Goal: Information Seeking & Learning: Find specific fact

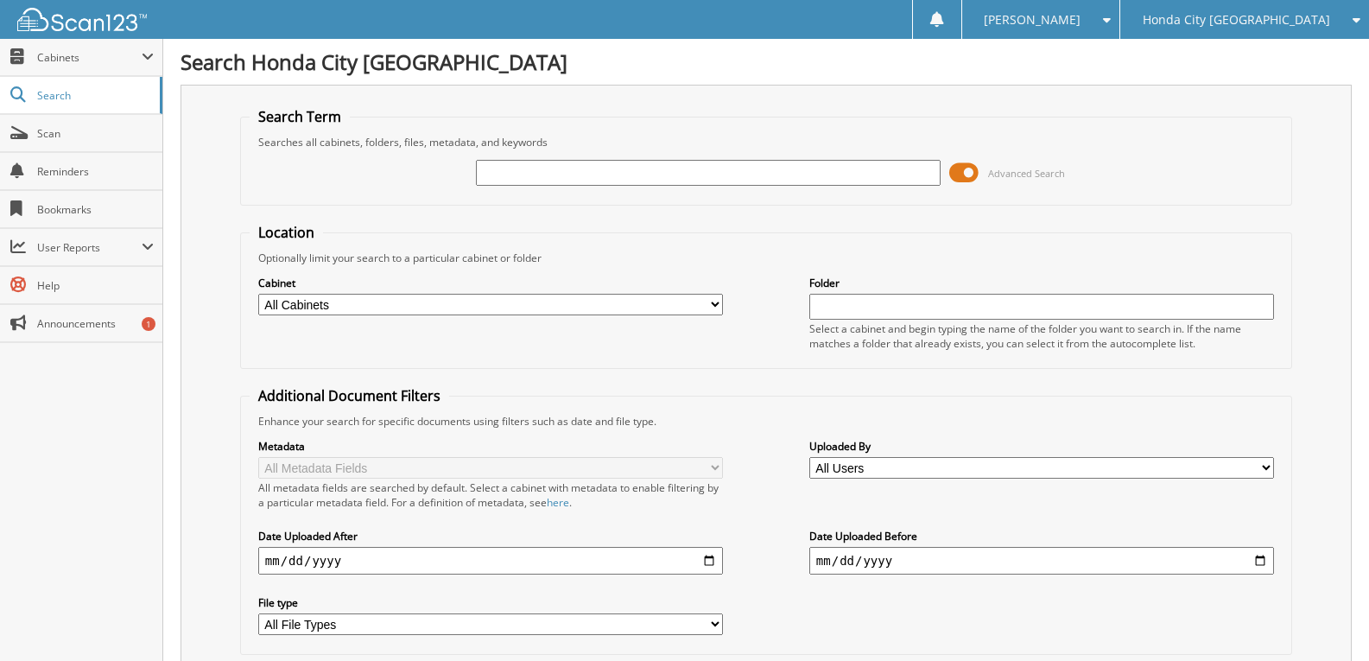
click at [632, 172] on input "text" at bounding box center [708, 173] width 465 height 26
type input "C20210"
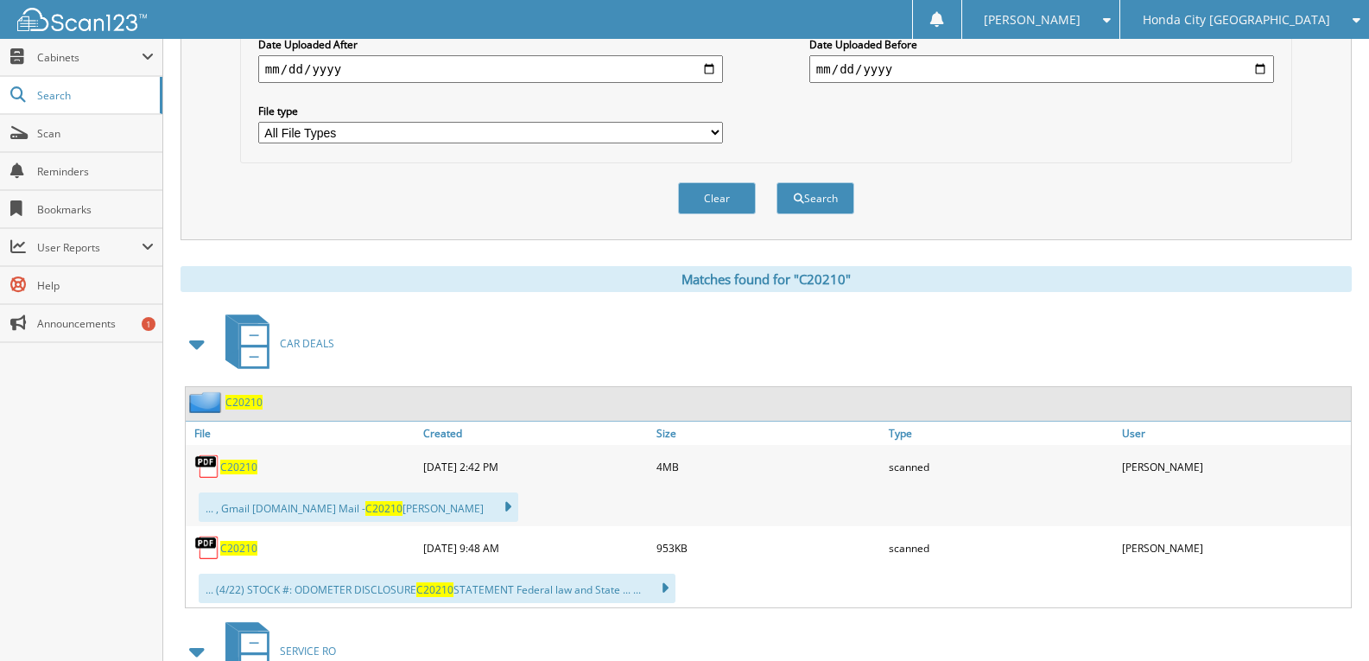
scroll to position [777, 0]
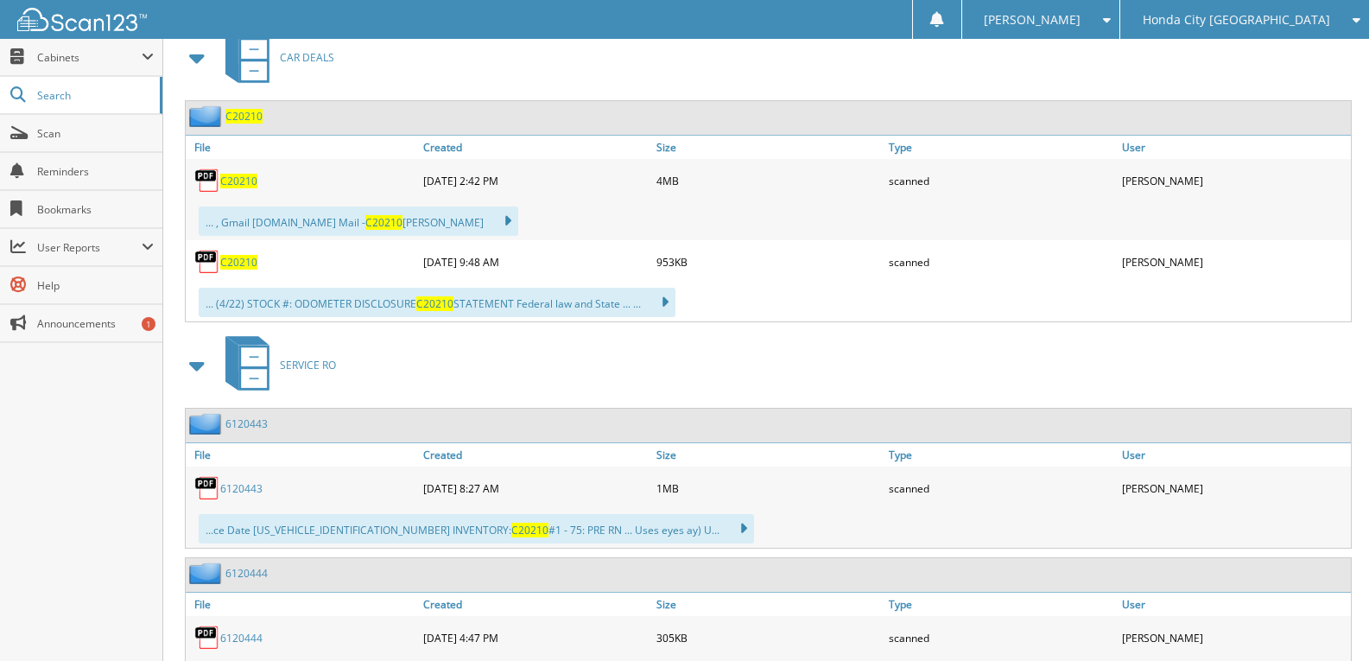
click at [238, 186] on span "C20210" at bounding box center [238, 181] width 37 height 15
click at [245, 180] on span "C20210" at bounding box center [238, 181] width 37 height 15
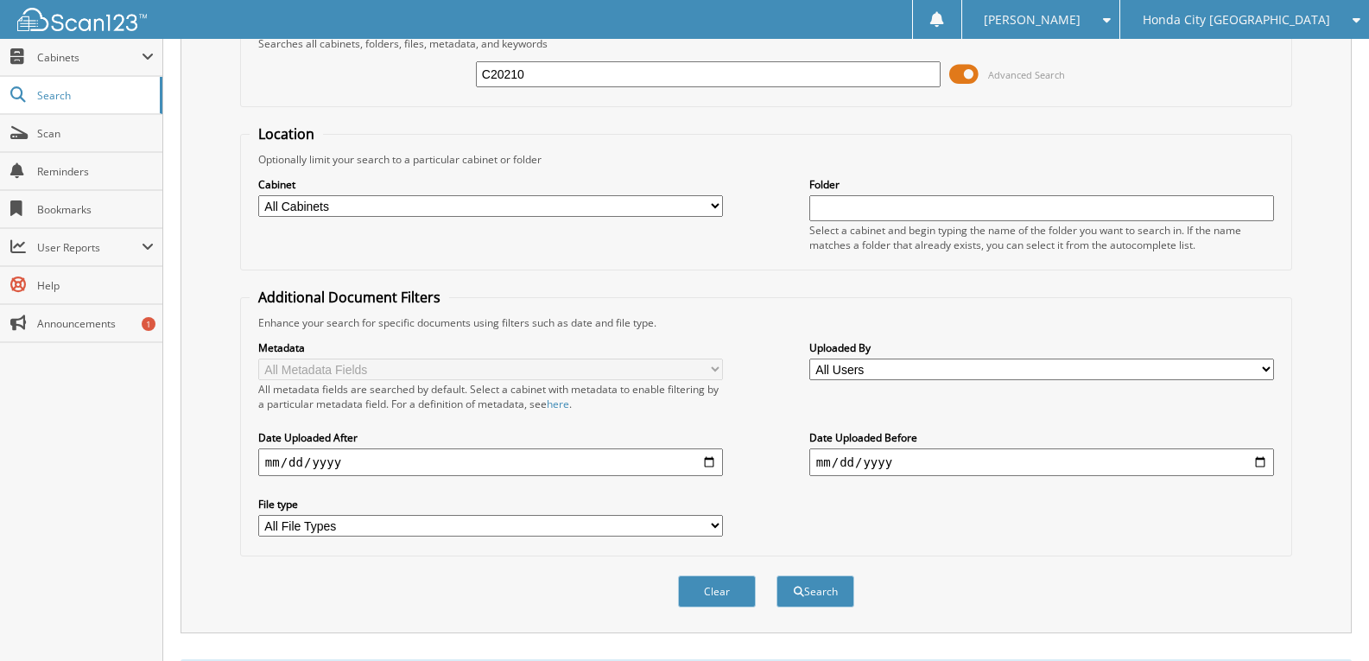
scroll to position [0, 0]
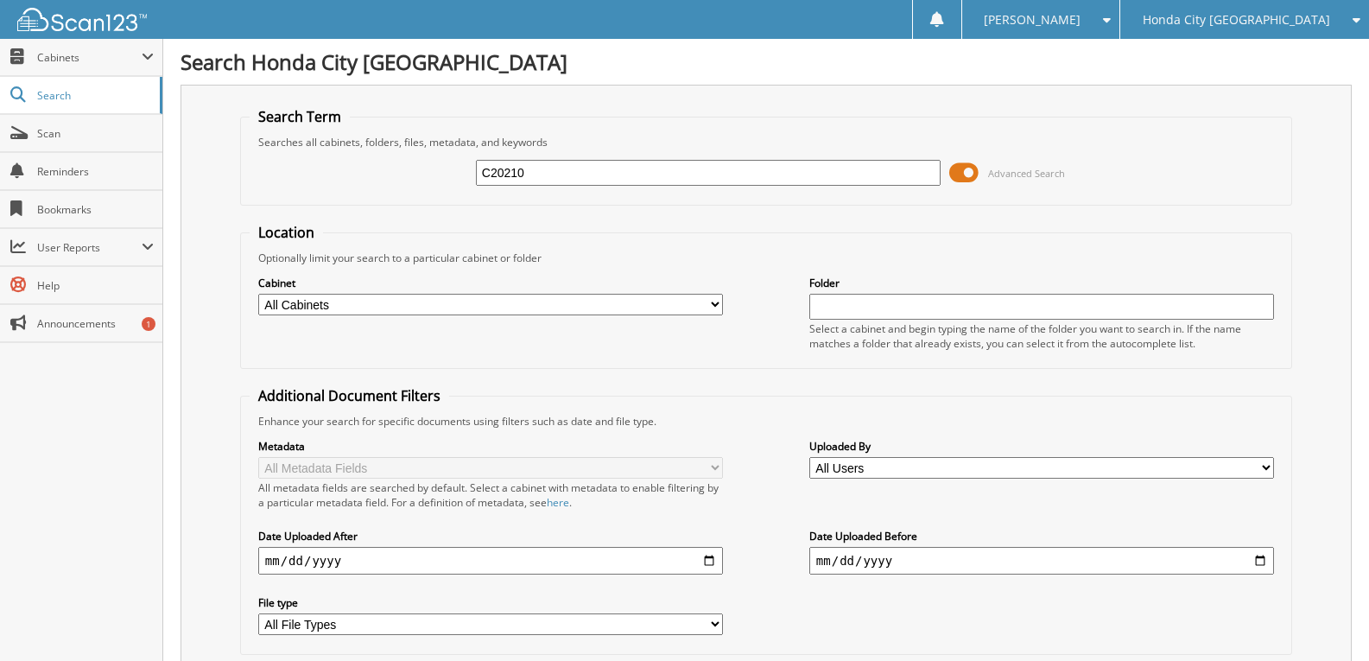
drag, startPoint x: 565, startPoint y: 182, endPoint x: 439, endPoint y: 206, distance: 127.5
click at [462, 197] on fieldset "Search Term Searches all cabinets, folders, files, metadata, and keywords C2021…" at bounding box center [766, 156] width 1052 height 98
type input "C20422"
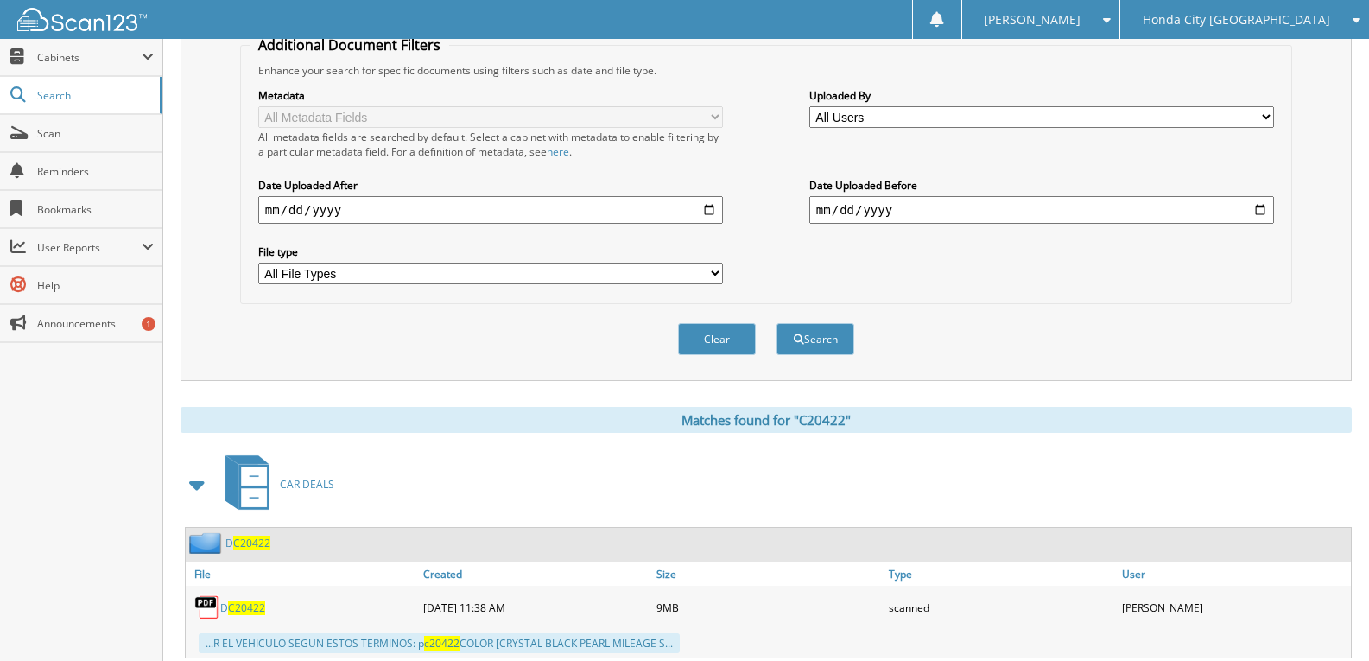
scroll to position [777, 0]
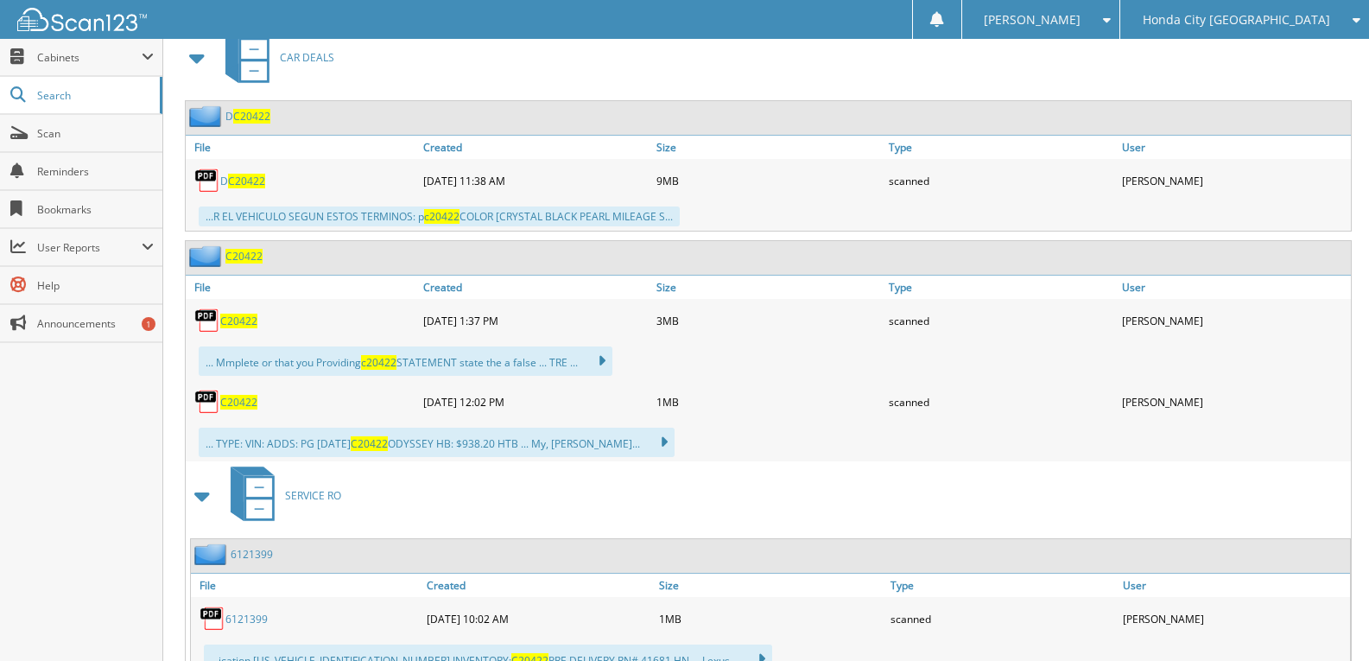
click at [232, 323] on span "C20422" at bounding box center [238, 320] width 37 height 15
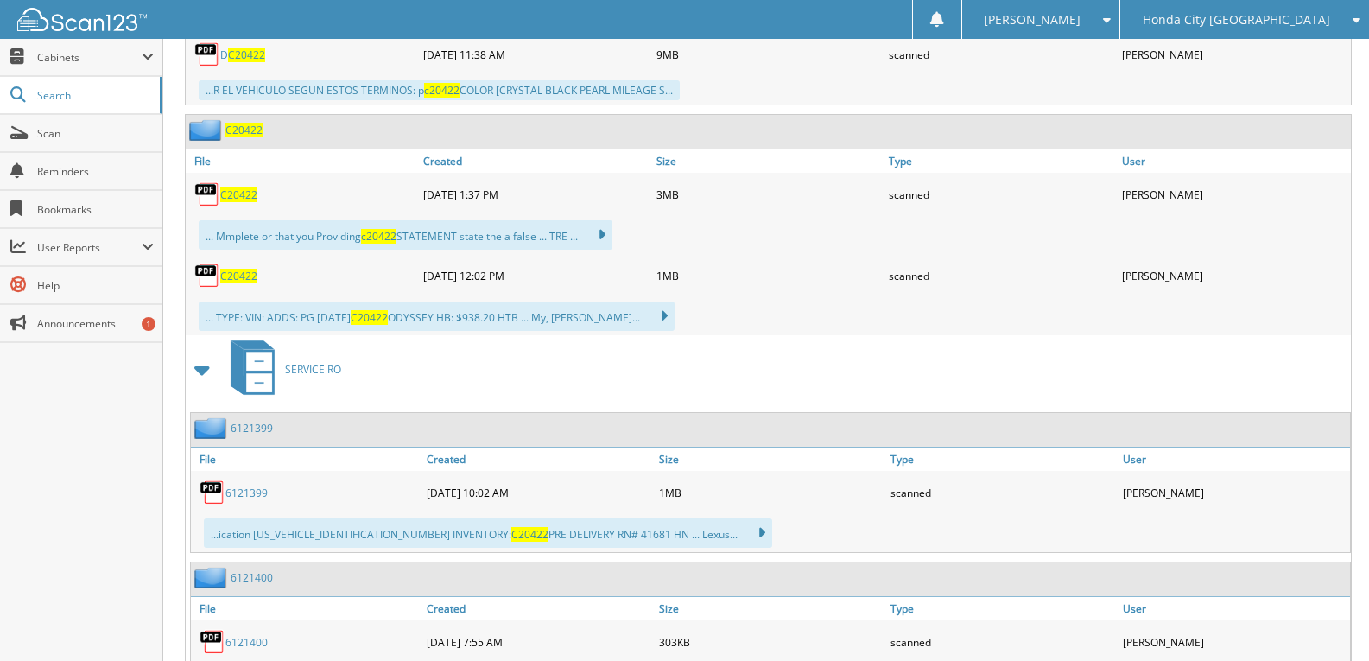
scroll to position [863, 0]
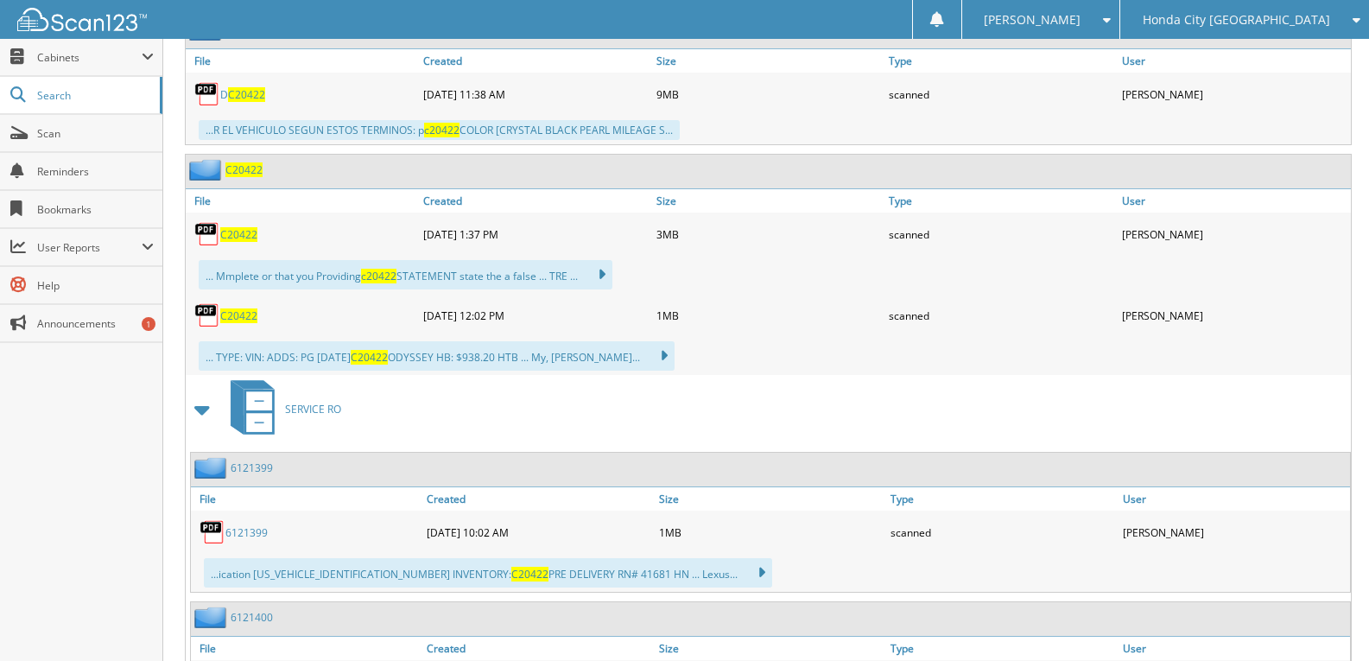
click at [247, 237] on span "C20422" at bounding box center [238, 234] width 37 height 15
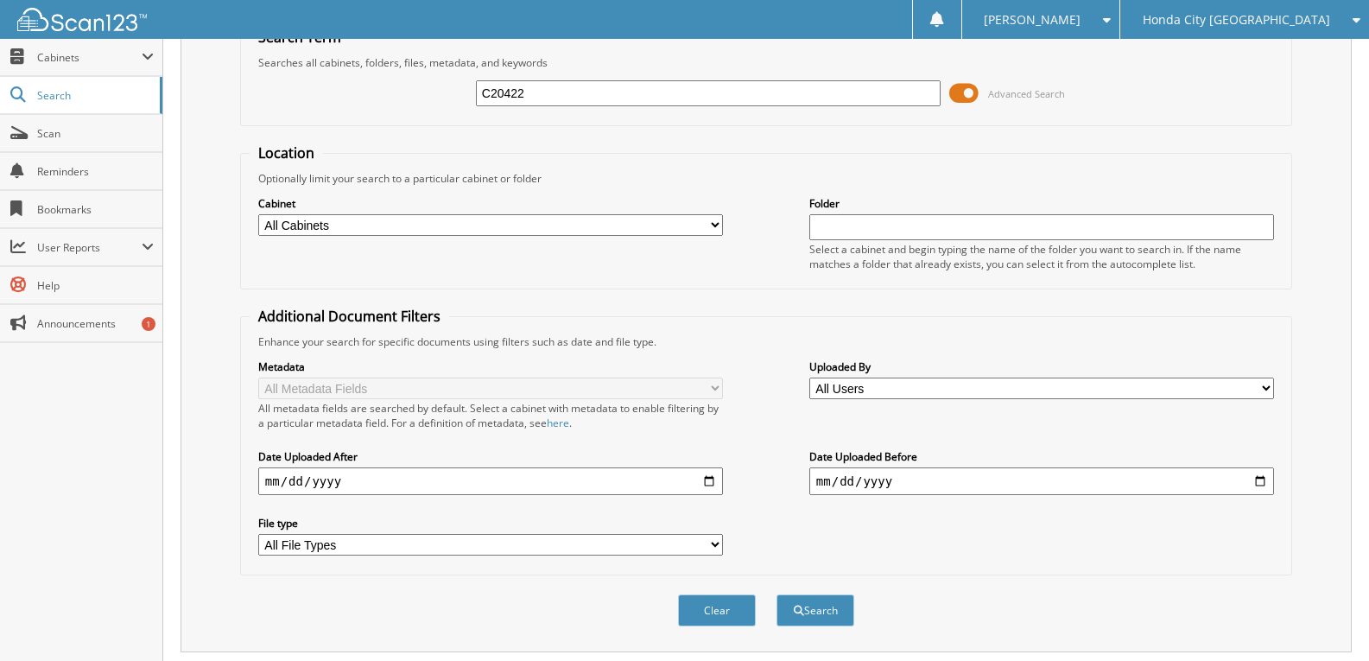
scroll to position [0, 0]
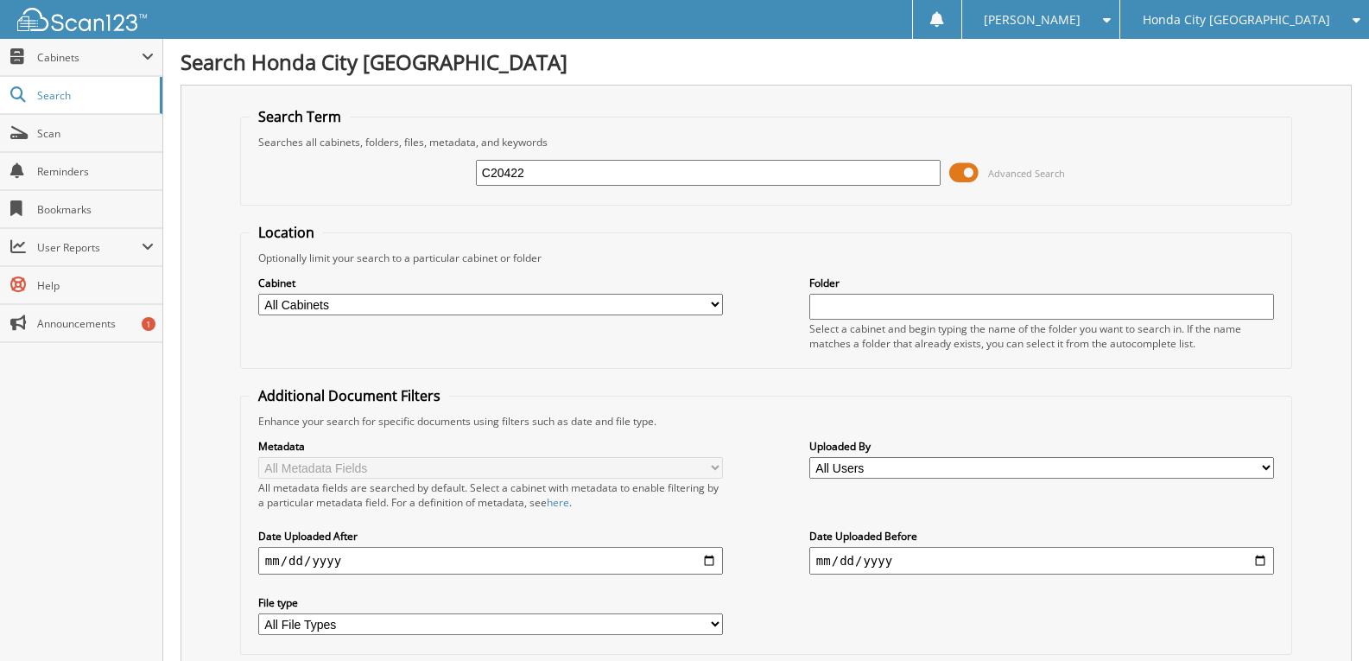
drag, startPoint x: 566, startPoint y: 173, endPoint x: 297, endPoint y: 192, distance: 269.2
click at [337, 182] on div "C20422 Advanced Search" at bounding box center [766, 172] width 1033 height 47
type input "C20265"
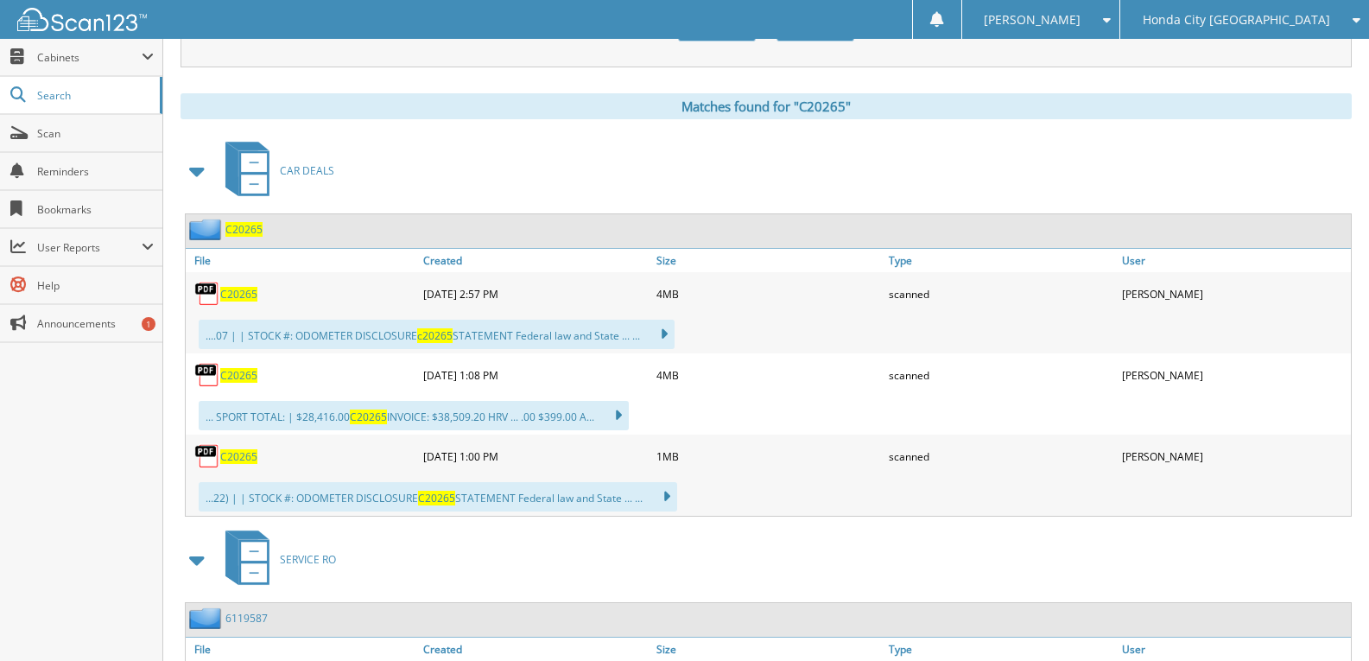
scroll to position [691, 0]
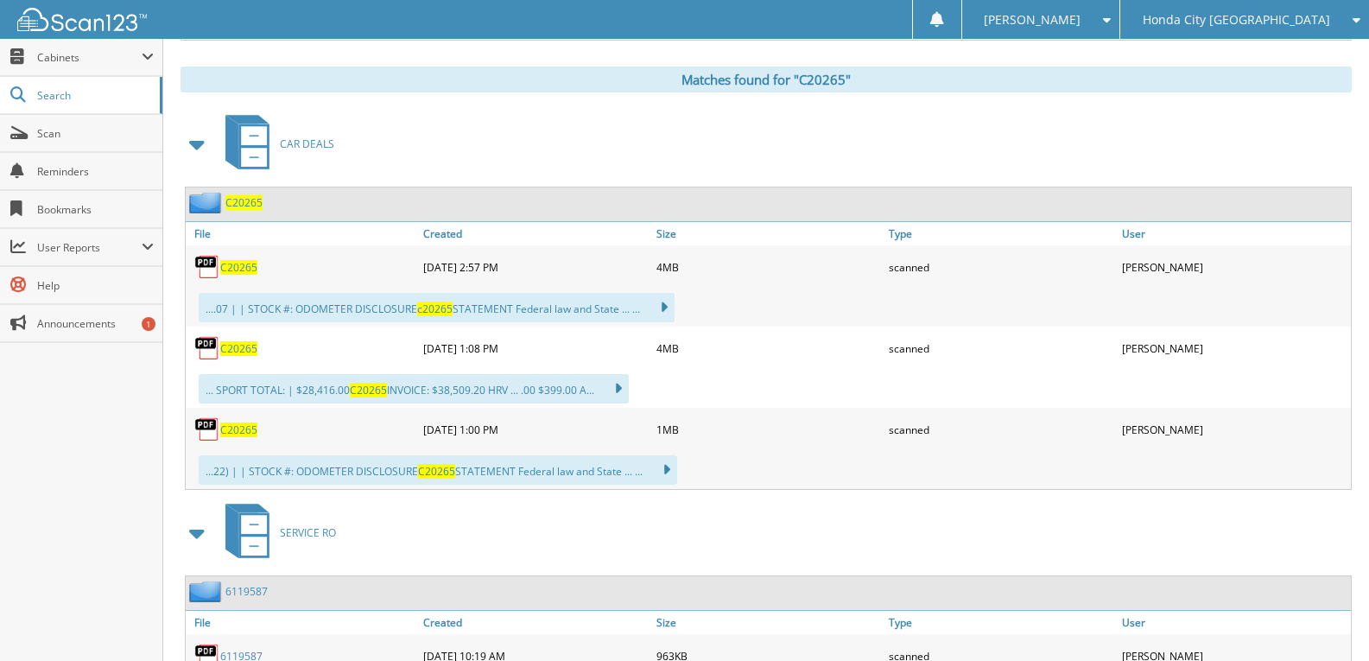
click at [242, 279] on div "C20265" at bounding box center [302, 267] width 233 height 35
click at [242, 272] on span "C20265" at bounding box center [238, 267] width 37 height 15
